Goal: Task Accomplishment & Management: Manage account settings

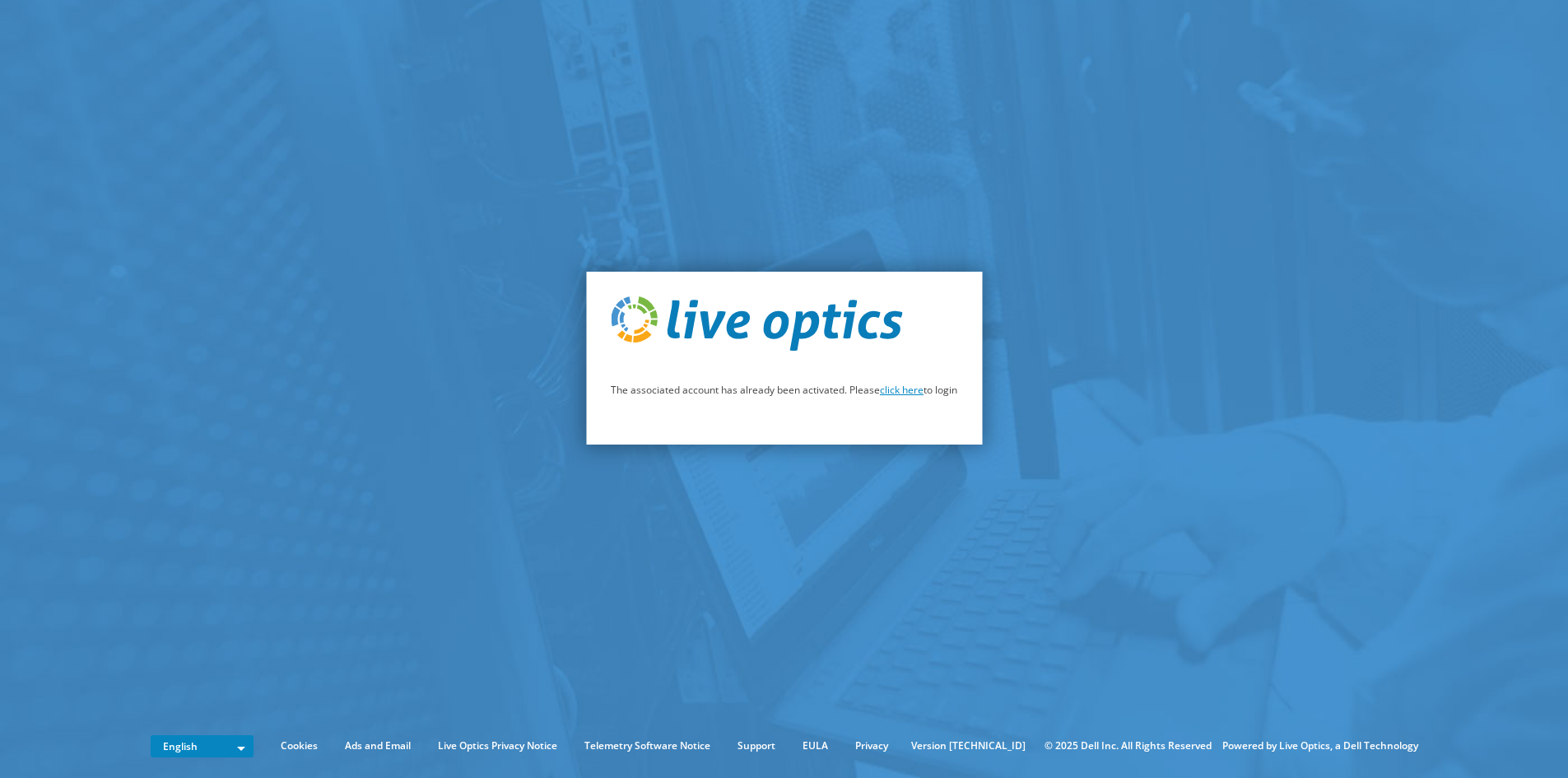
click at [896, 386] on link "click here" at bounding box center [902, 390] width 43 height 14
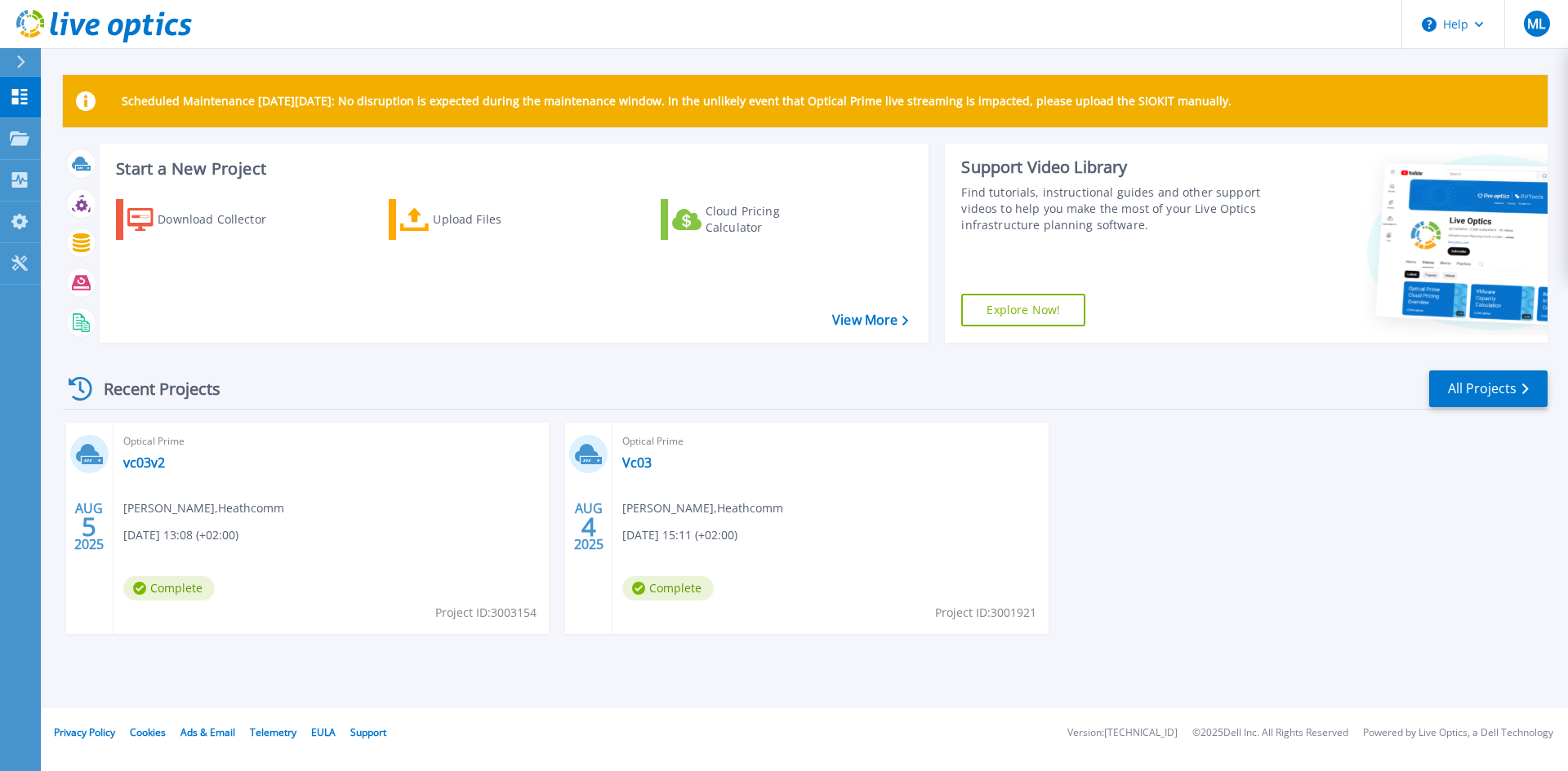
click at [1259, 536] on div "AUG 5 2025 Optical Prime vc03v2 Malte Lynard , Heathcomm 08/05/2025, 13:08 (+02…" at bounding box center [799, 545] width 1498 height 244
click at [1294, 661] on div "AUG 5 2025 Optical Prime vc03v2 Malte Lynard , Heathcomm 08/05/2025, 13:08 (+02…" at bounding box center [799, 545] width 1498 height 244
